Goal: Find specific page/section: Find specific page/section

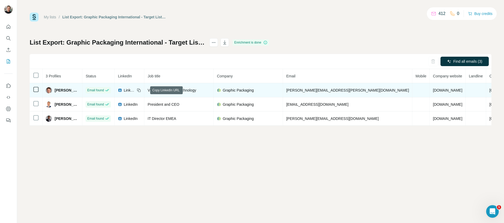
click at [141, 89] on icon at bounding box center [139, 90] width 4 height 4
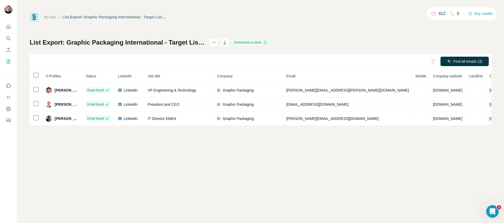
click at [292, 20] on div "My lists / List Export: Graphic Packaging International - Target List - [DATE] …" at bounding box center [260, 17] width 461 height 9
click at [320, 26] on div "My lists / List Export: Graphic Packaging International - Target List - [DATE] …" at bounding box center [260, 69] width 461 height 113
drag, startPoint x: 327, startPoint y: 25, endPoint x: 324, endPoint y: 25, distance: 2.6
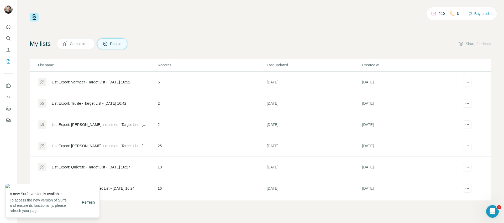
click at [120, 210] on div "412 0 Buy credits My lists Companies People Share feedback List name Records La…" at bounding box center [260, 111] width 487 height 223
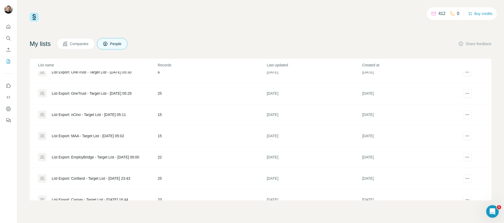
scroll to position [374, 0]
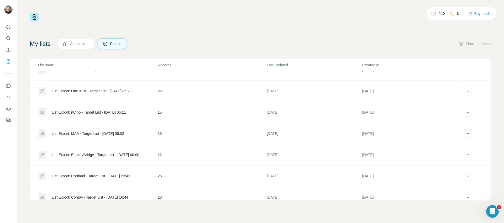
click at [238, 22] on div "412 0 Buy credits My lists Companies People Share feedback List name Records La…" at bounding box center [260, 107] width 461 height 188
click at [299, 14] on div "412 0 Buy credits" at bounding box center [260, 17] width 461 height 9
